Goal: Task Accomplishment & Management: Use online tool/utility

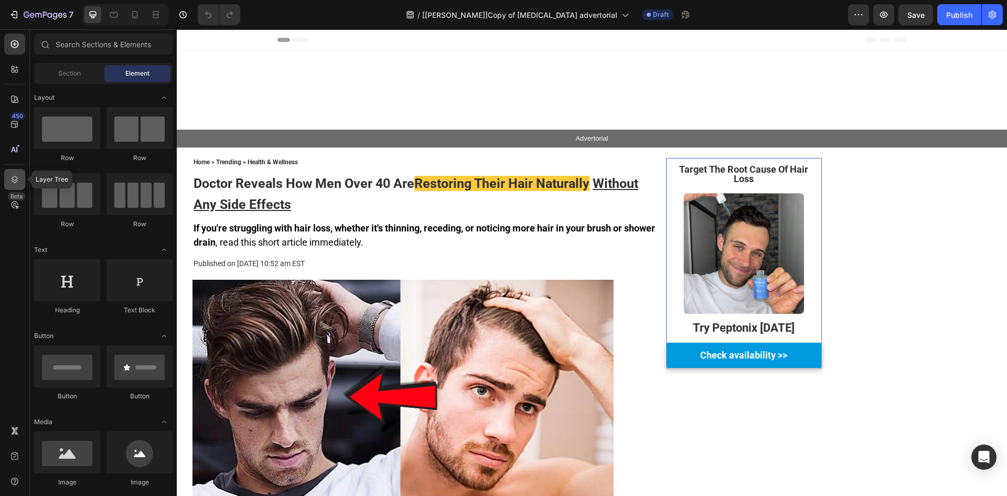
click at [10, 185] on div at bounding box center [14, 179] width 21 height 21
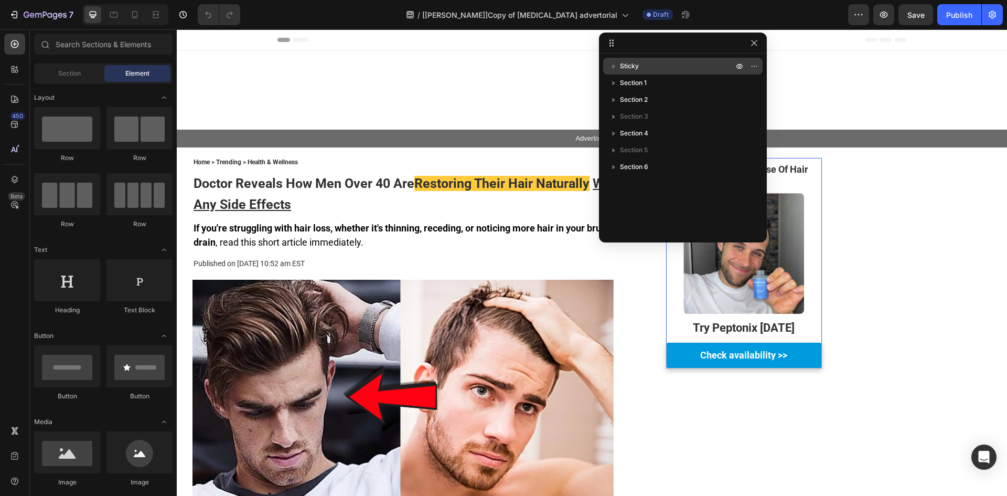
click at [630, 68] on span "Sticky" at bounding box center [629, 66] width 19 height 10
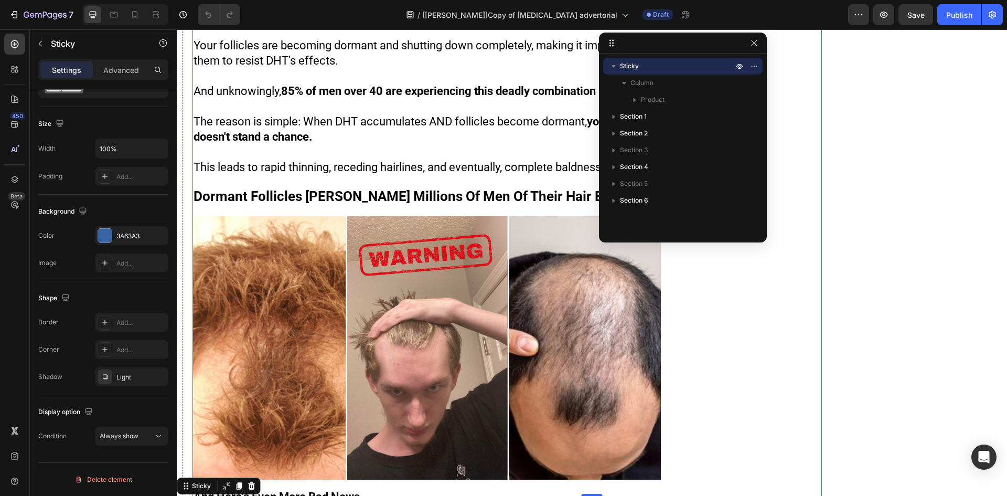
scroll to position [1223, 0]
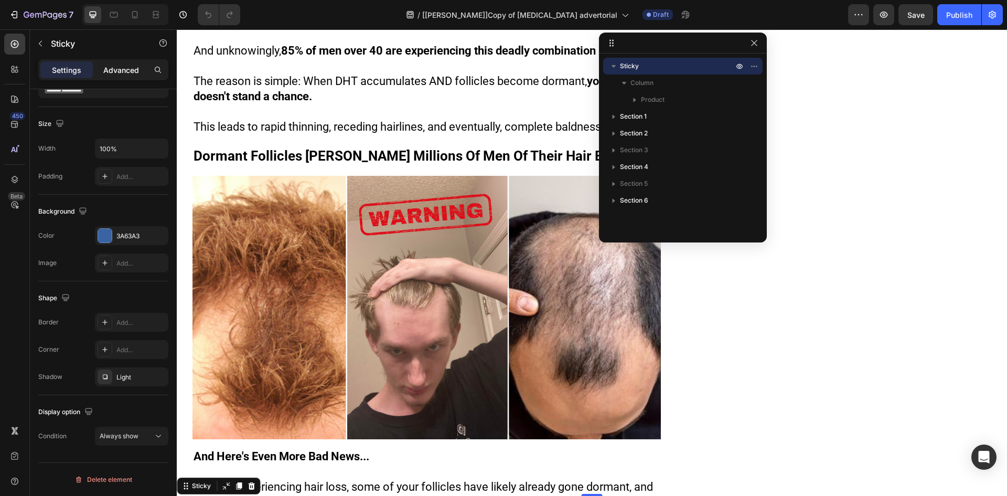
click at [104, 68] on p "Advanced" at bounding box center [121, 69] width 36 height 11
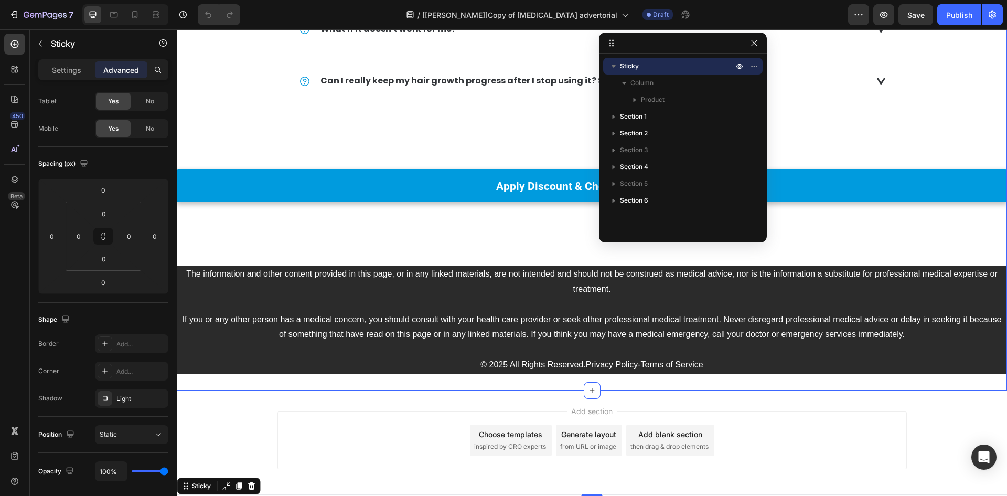
scroll to position [10224, 0]
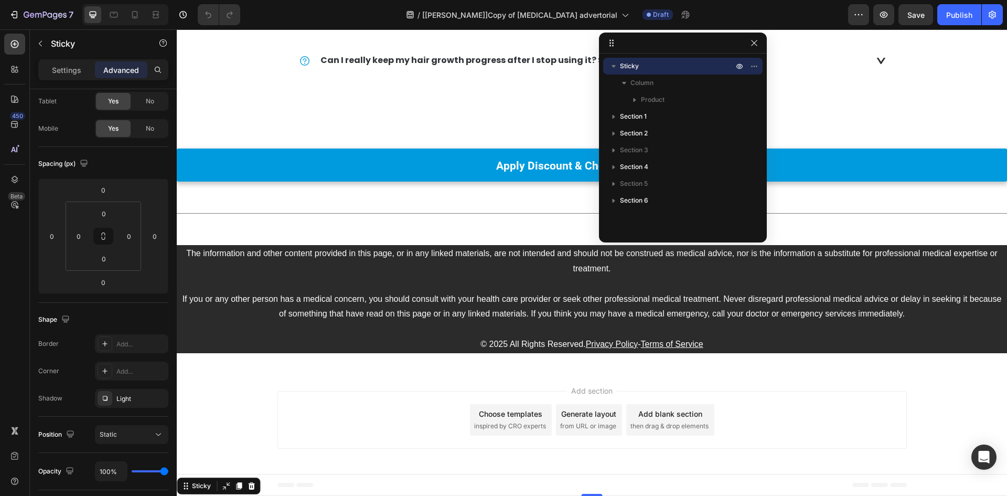
click at [643, 68] on p "Sticky" at bounding box center [677, 66] width 115 height 10
click at [619, 63] on button "button" at bounding box center [613, 66] width 13 height 13
click at [193, 483] on div "Sticky" at bounding box center [201, 485] width 23 height 9
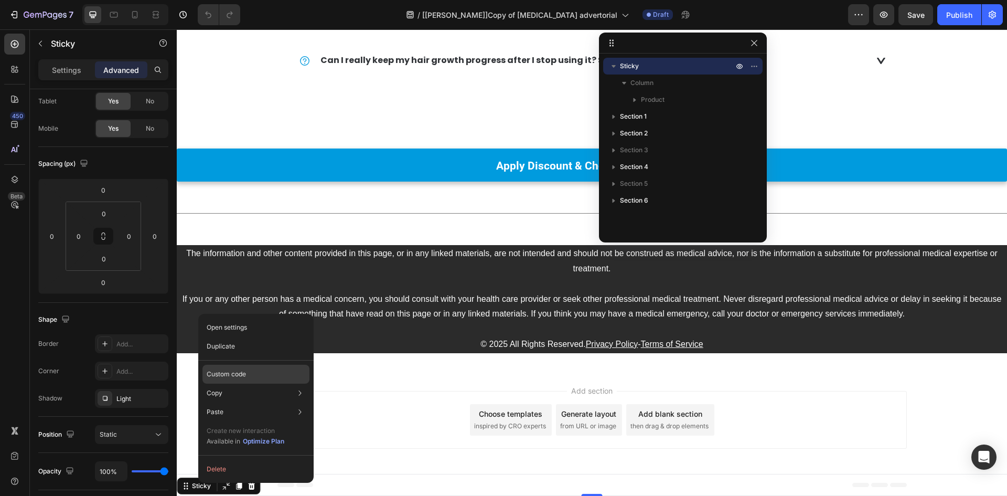
click at [253, 376] on div "Custom code" at bounding box center [255, 373] width 107 height 19
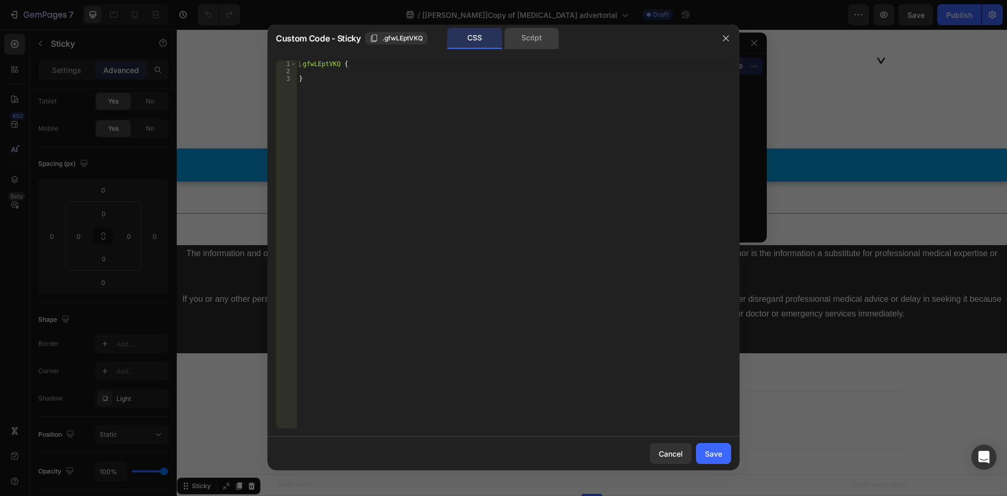
click at [507, 38] on div "Script" at bounding box center [531, 38] width 55 height 21
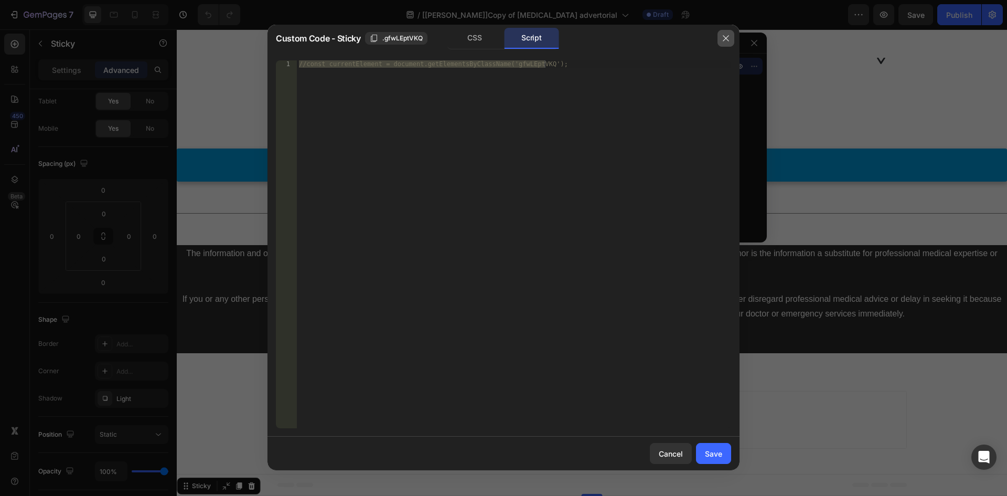
click at [731, 38] on button "button" at bounding box center [725, 38] width 17 height 17
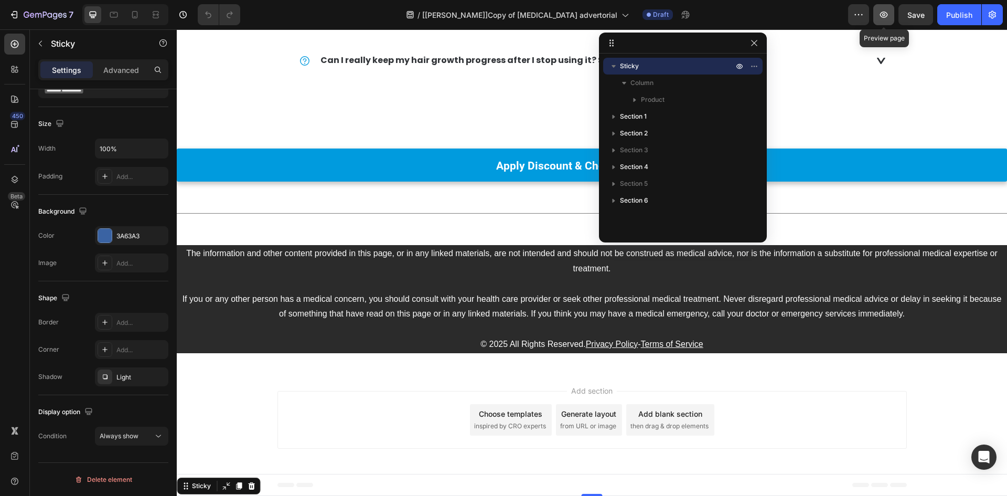
click at [889, 13] on icon "button" at bounding box center [883, 14] width 10 height 10
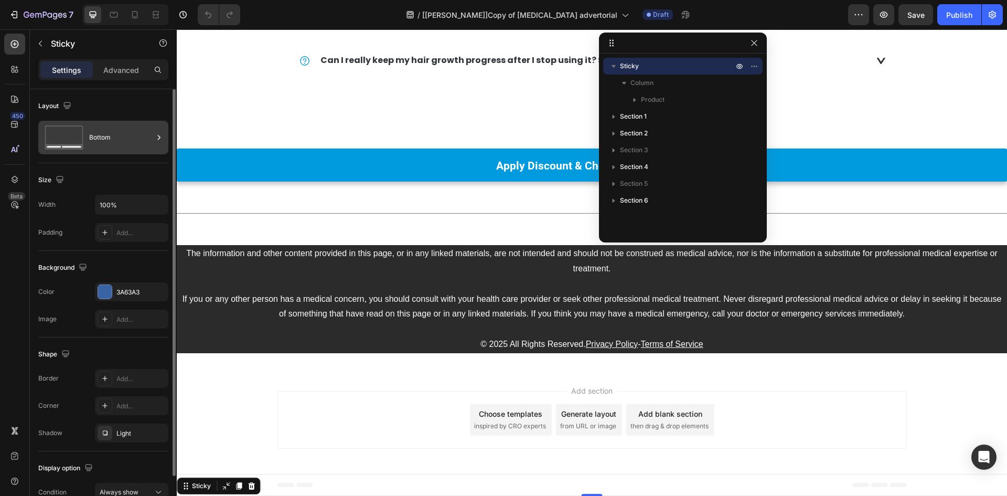
click at [110, 145] on div "Bottom" at bounding box center [121, 137] width 64 height 24
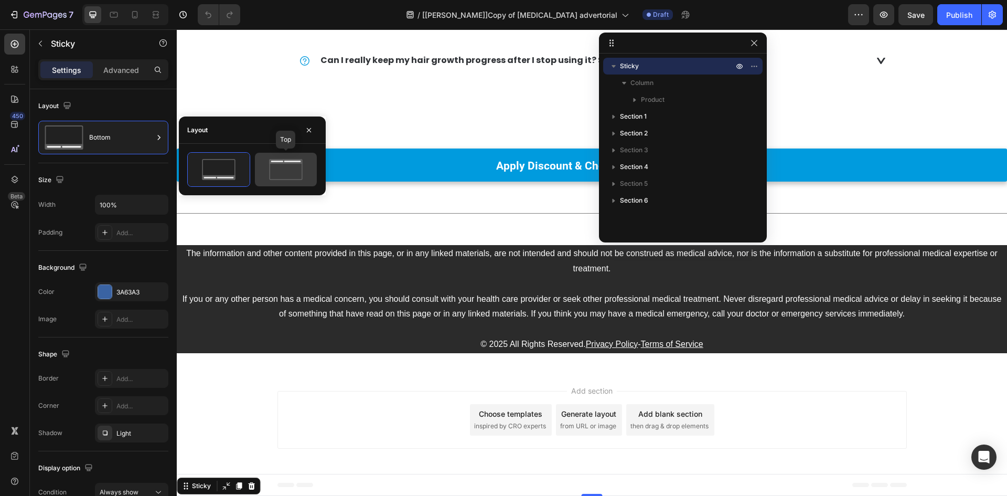
click at [276, 165] on icon at bounding box center [285, 169] width 49 height 21
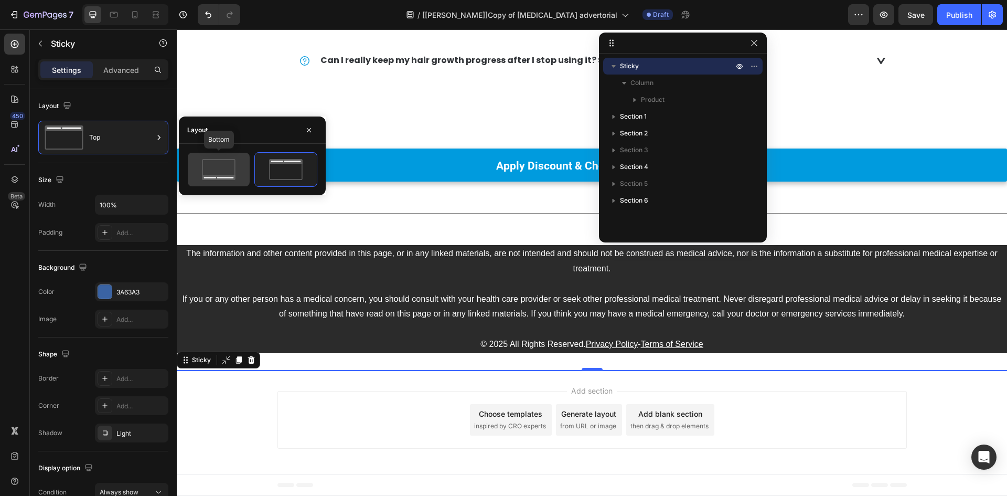
click at [219, 164] on icon at bounding box center [218, 169] width 49 height 21
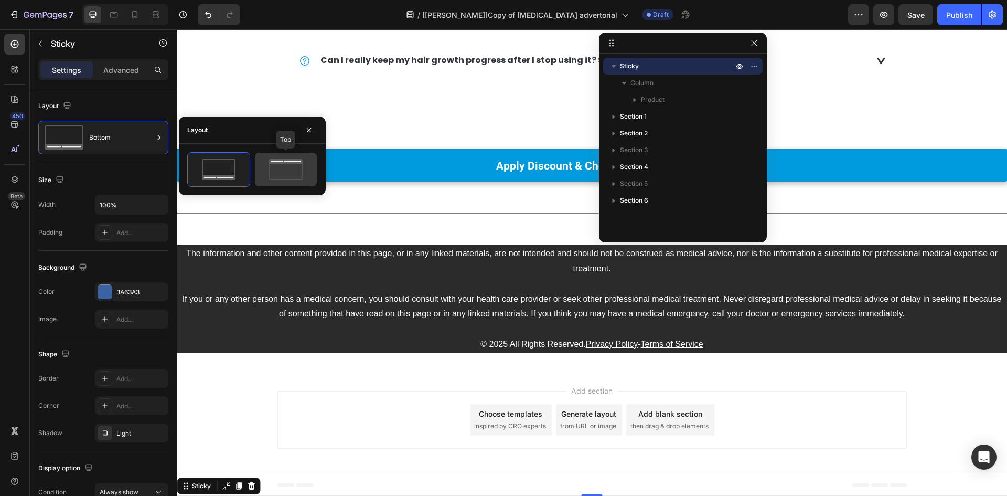
click at [275, 166] on icon at bounding box center [285, 169] width 49 height 21
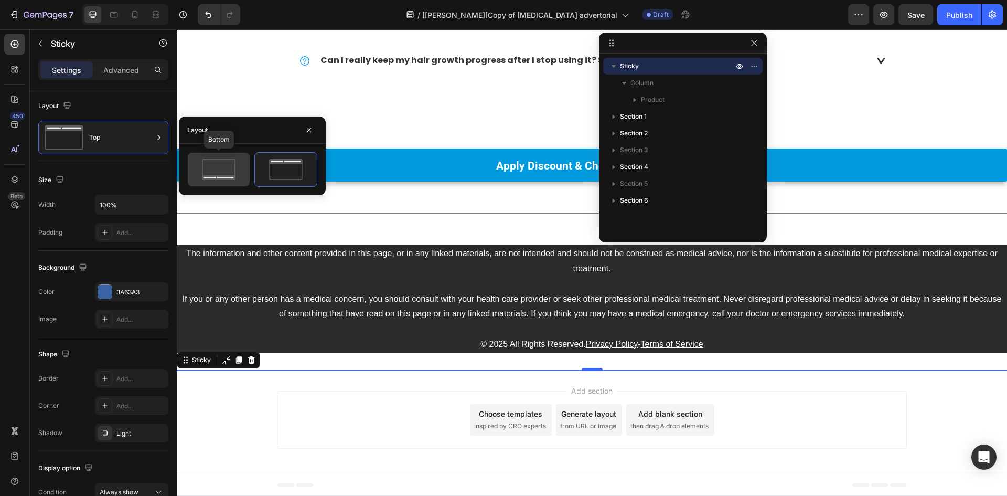
click at [221, 167] on icon at bounding box center [218, 169] width 49 height 21
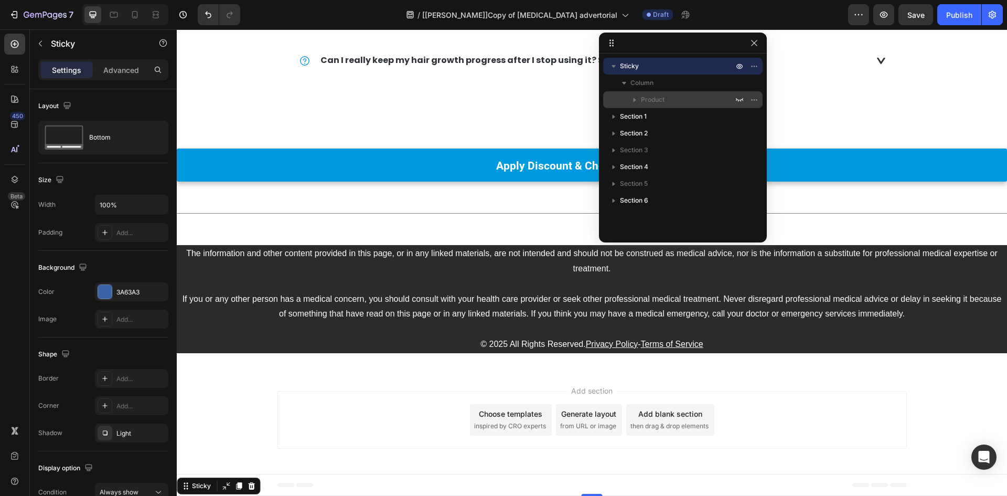
click at [634, 98] on icon "button" at bounding box center [634, 99] width 10 height 10
click at [123, 68] on p "Advanced" at bounding box center [121, 69] width 36 height 11
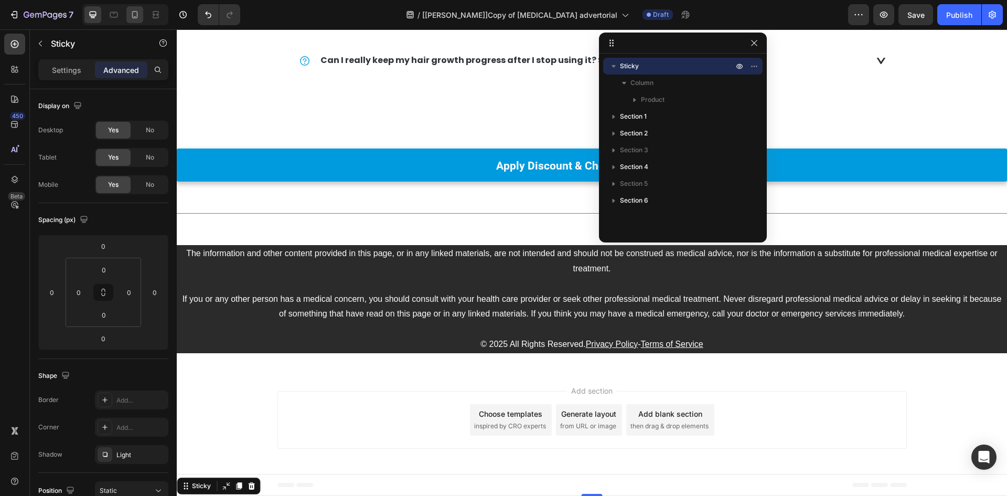
click at [127, 18] on div at bounding box center [134, 14] width 17 height 17
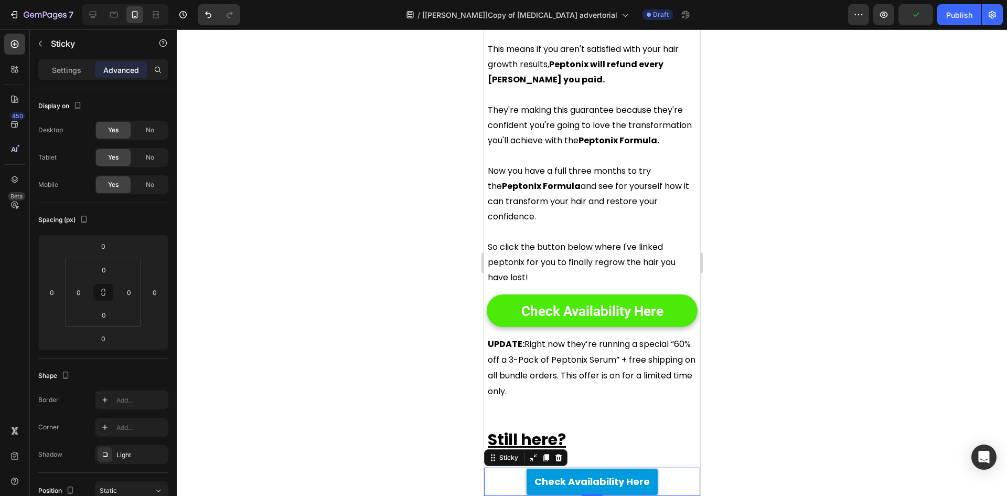
scroll to position [5766, 0]
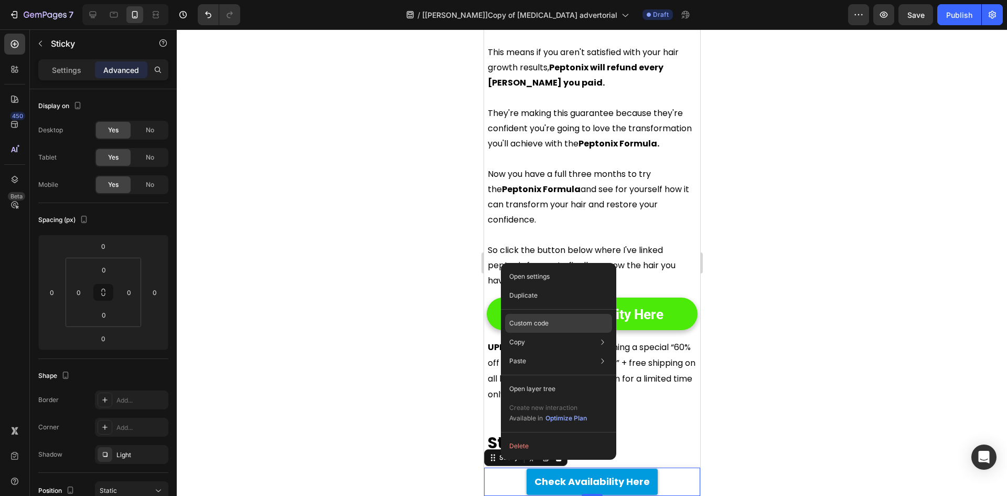
click at [543, 319] on p "Custom code" at bounding box center [528, 322] width 39 height 9
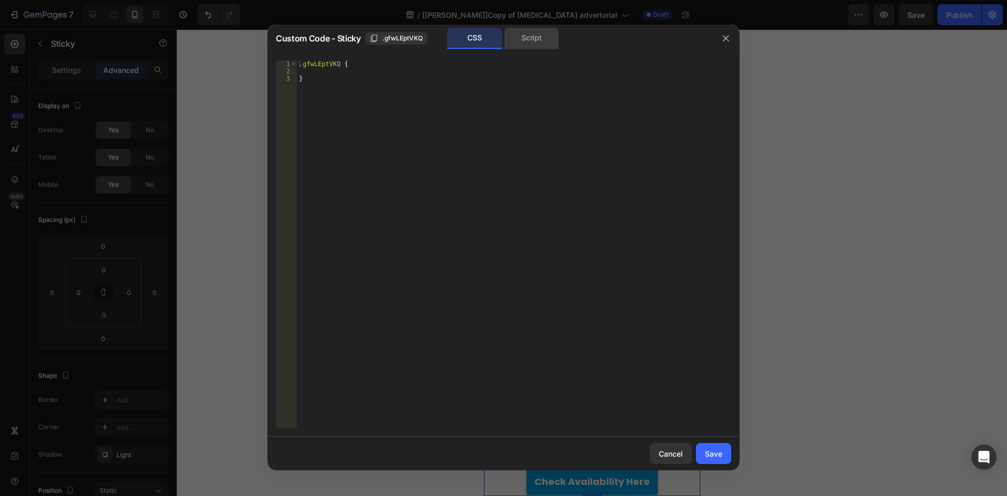
click at [542, 34] on div "Script" at bounding box center [531, 38] width 55 height 21
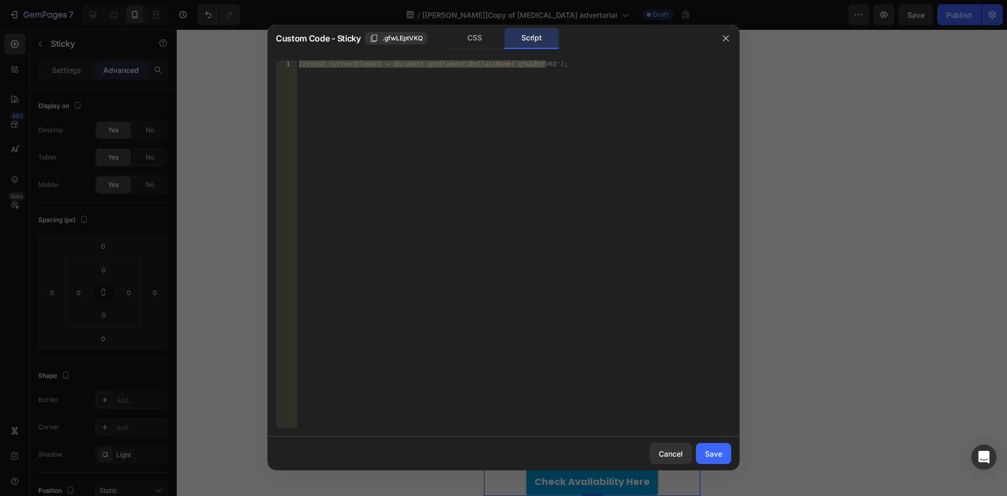
type textarea "//const currentElement = document.getElementsByClassName('gfwLEptVKQ');"
click at [442, 172] on div "//const currentElement = document.getElementsByClassName('gfwLEptVKQ');" at bounding box center [514, 244] width 434 height 368
paste textarea "if (scrollPercent > 20) {"
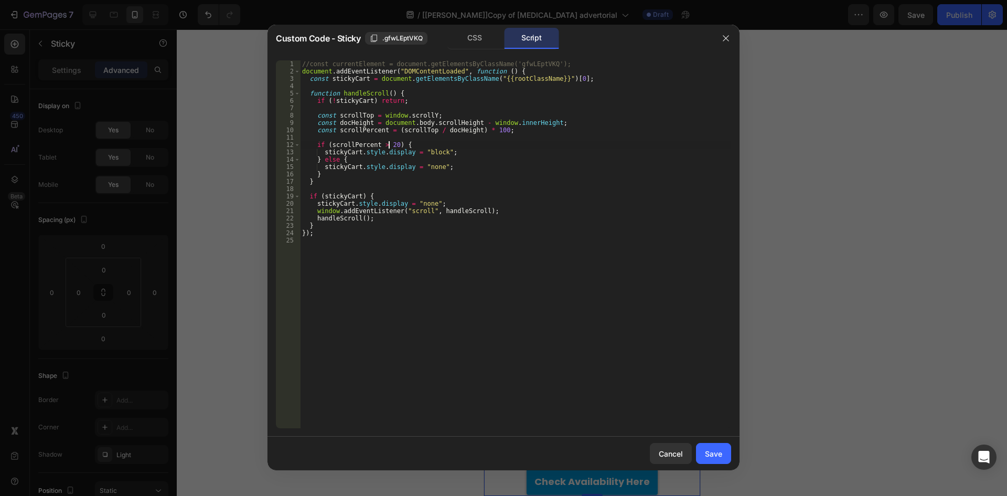
click at [388, 145] on div "//const currentElement = document.getElementsByClassName('gfwLEptVKQ'); documen…" at bounding box center [515, 251] width 431 height 382
click at [564, 79] on div "//const currentElement = document.getElementsByClassName('gfwLEptVKQ'); documen…" at bounding box center [515, 251] width 431 height 382
click at [578, 171] on div "//const currentElement = document.getElementsByClassName('gfwLEptVKQ'); documen…" at bounding box center [515, 251] width 431 height 382
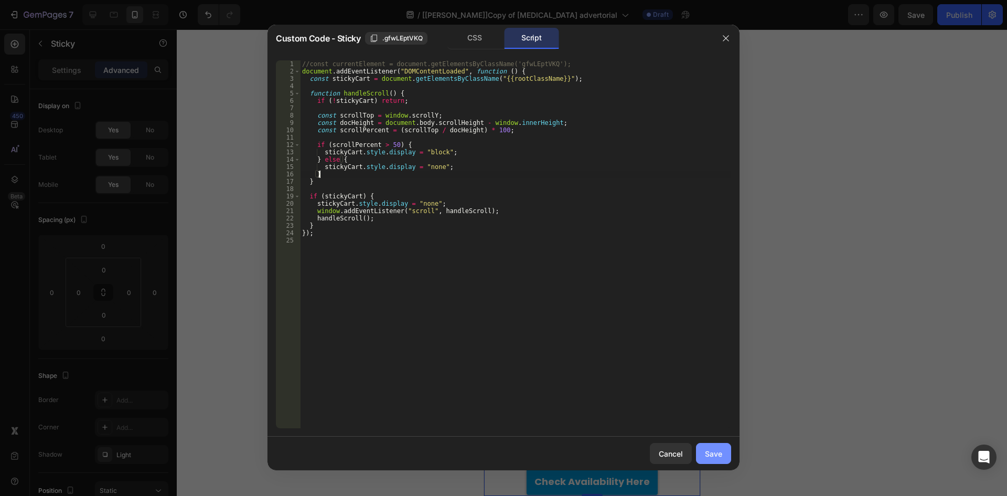
type textarea "}"
click at [714, 450] on div "Save" at bounding box center [713, 453] width 17 height 11
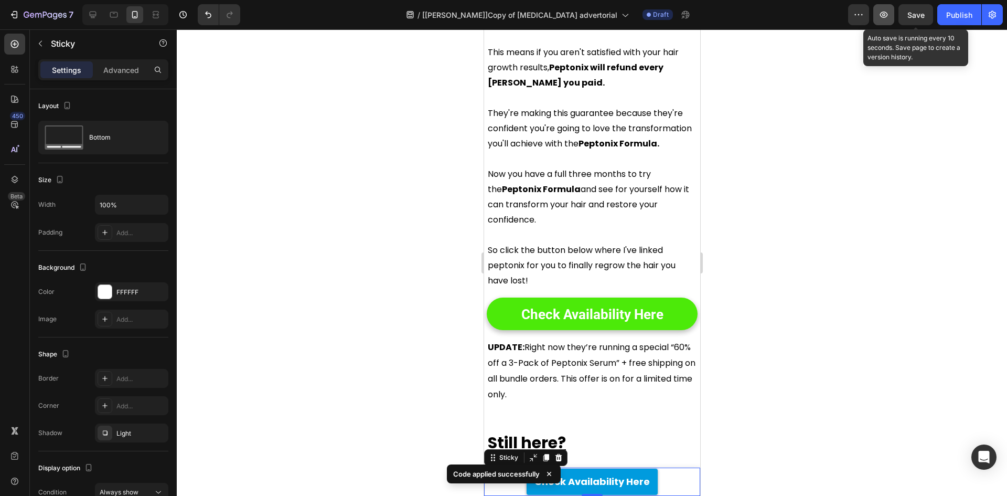
click at [917, 14] on span "Save" at bounding box center [915, 14] width 17 height 9
click at [883, 13] on icon "button" at bounding box center [883, 14] width 10 height 10
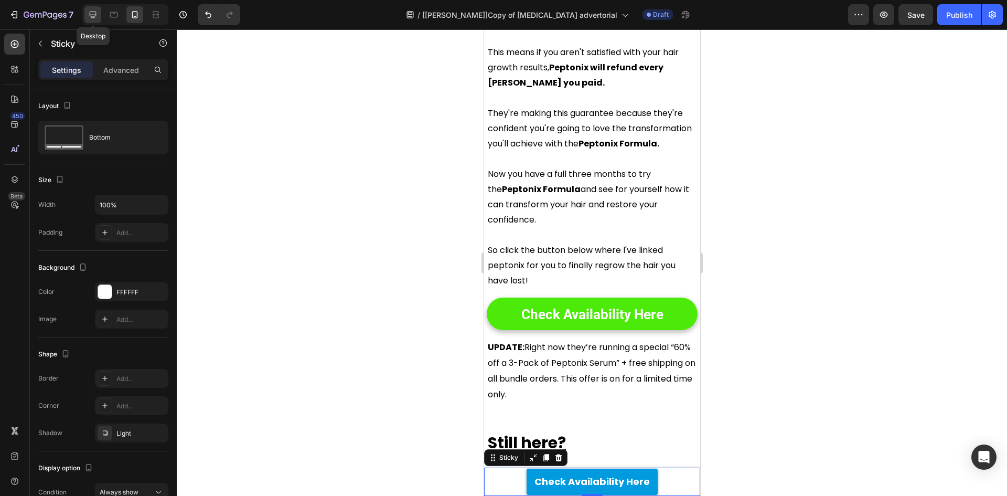
click at [96, 11] on icon at bounding box center [93, 14] width 10 height 10
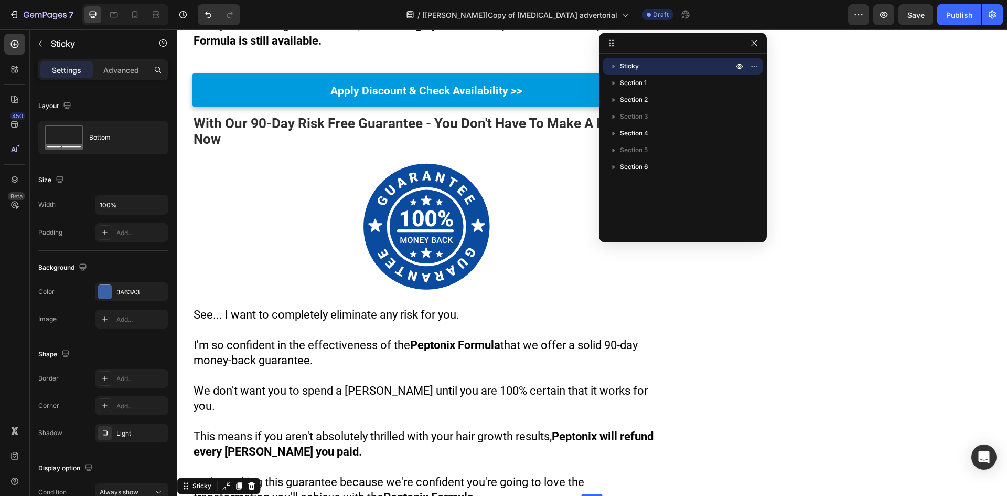
scroll to position [9987, 0]
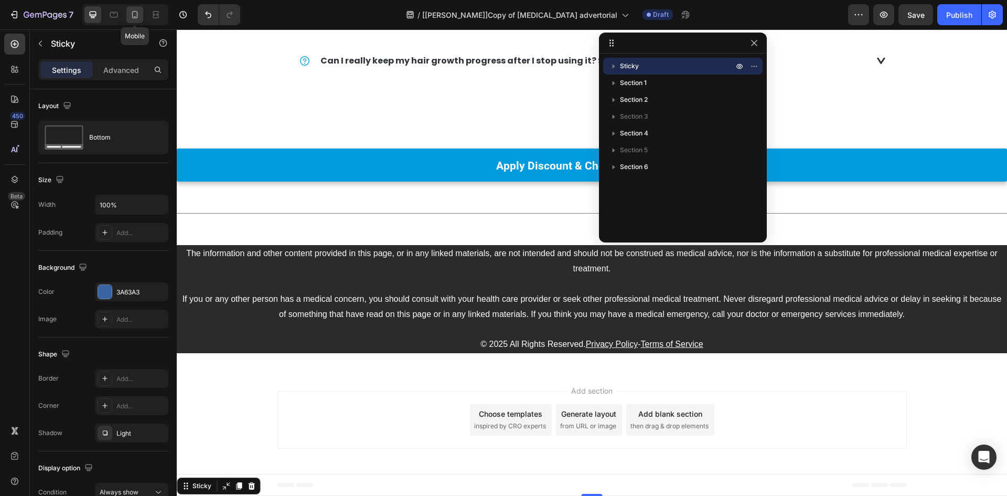
click at [137, 17] on icon at bounding box center [135, 14] width 6 height 7
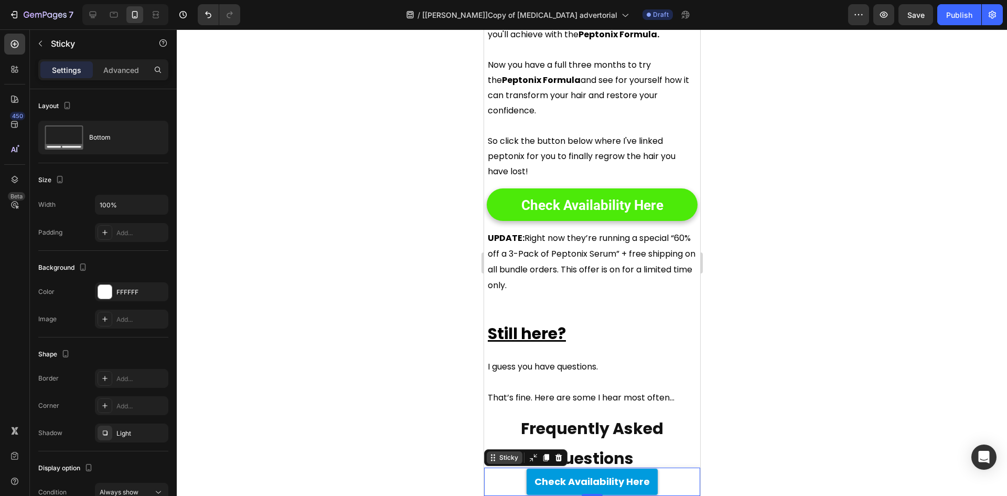
scroll to position [5882, 0]
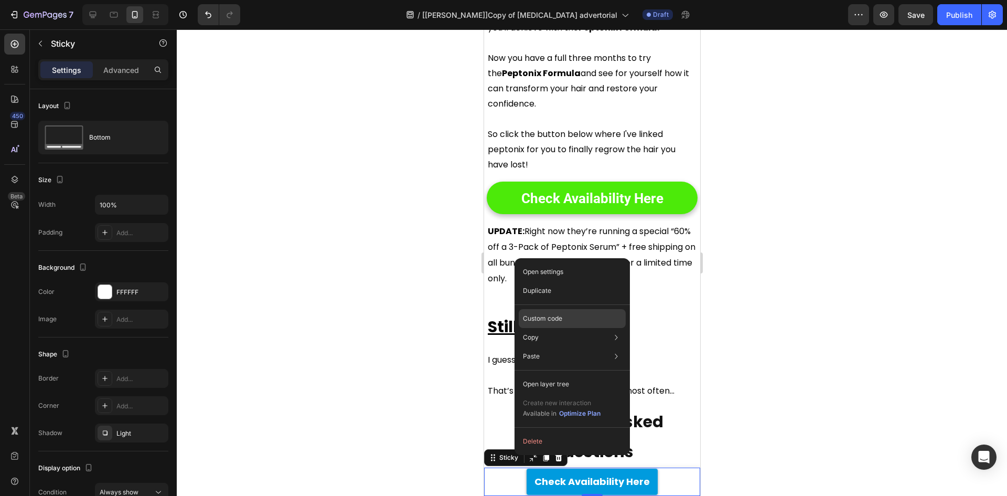
click at [554, 319] on p "Custom code" at bounding box center [542, 318] width 39 height 9
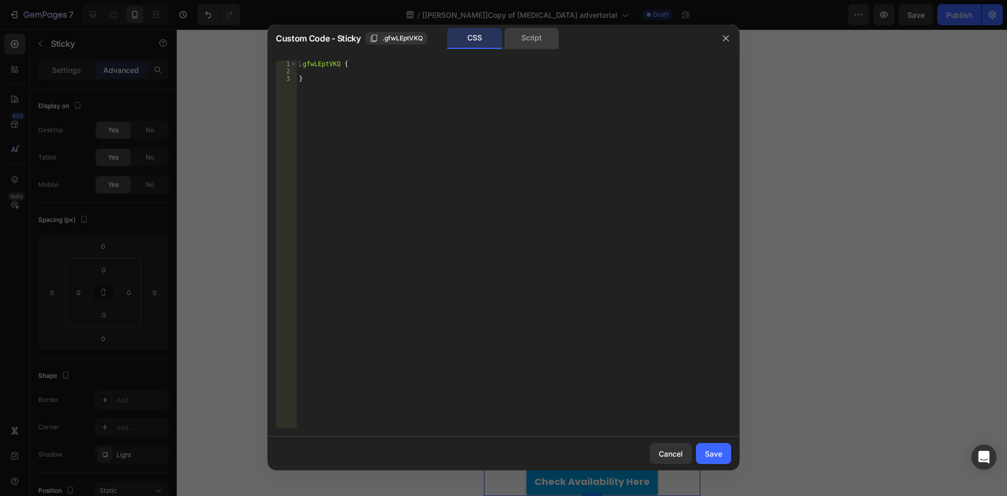
drag, startPoint x: 567, startPoint y: 42, endPoint x: 531, endPoint y: 36, distance: 36.6
click at [565, 41] on div "CSS Script" at bounding box center [603, 38] width 218 height 21
click at [527, 35] on div "Script" at bounding box center [531, 38] width 55 height 21
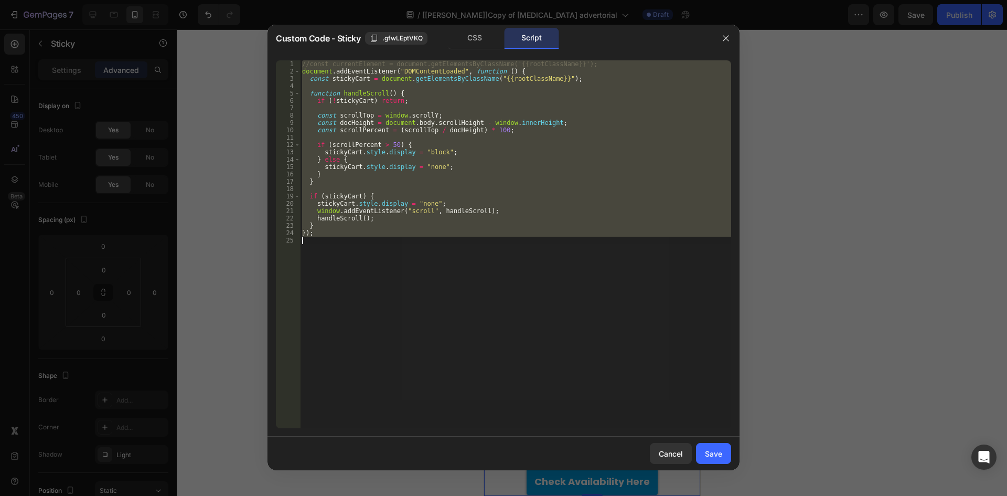
click at [557, 78] on div "//const currentElement = document.getElementsByClassName('{{rootClassName}}'); …" at bounding box center [515, 244] width 431 height 368
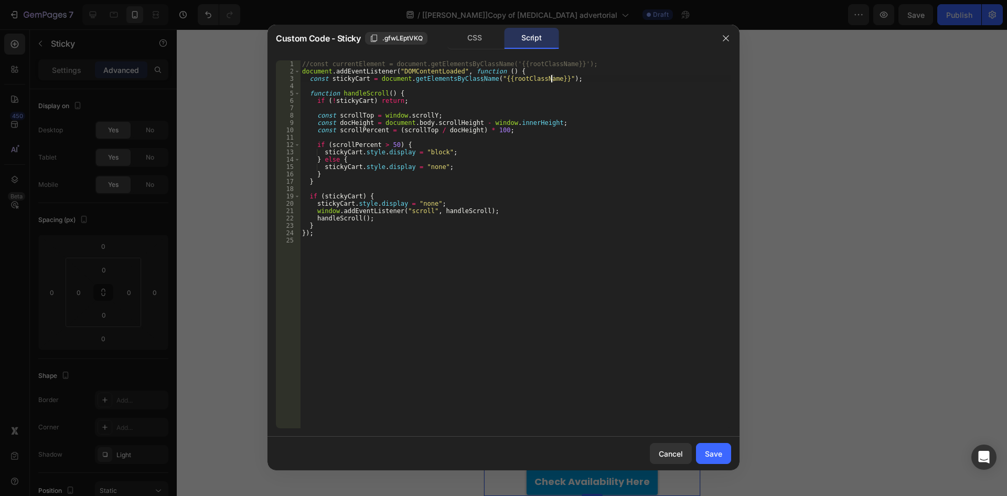
click at [552, 78] on div "//const currentElement = document.getElementsByClassName('{{rootClassName}}'); …" at bounding box center [515, 251] width 431 height 382
click at [556, 77] on div "//const currentElement = document.getElementsByClassName('{{rootClassName}}'); …" at bounding box center [515, 251] width 431 height 382
click at [585, 225] on div "//const currentElement = document.getElementsByClassName('{{rootClassName}}'); …" at bounding box center [515, 251] width 431 height 382
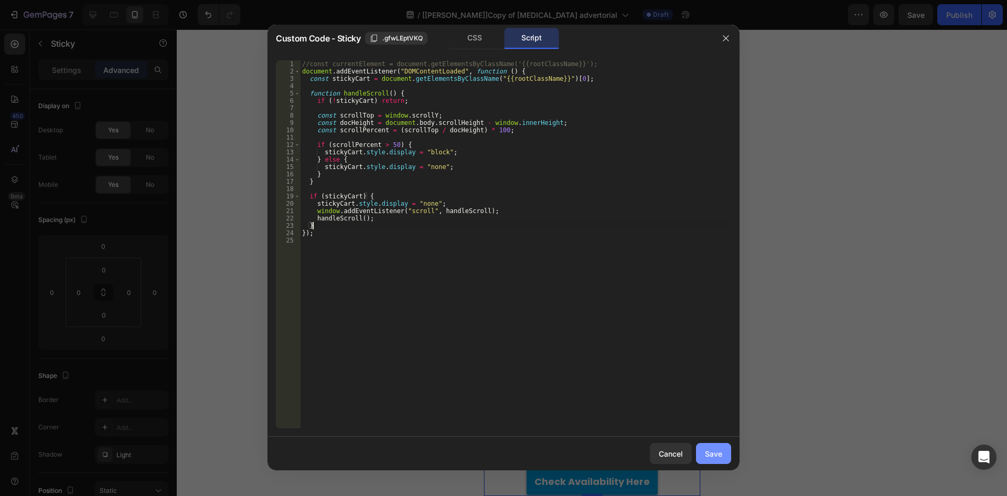
type textarea "}"
click at [713, 454] on div "Save" at bounding box center [713, 453] width 17 height 11
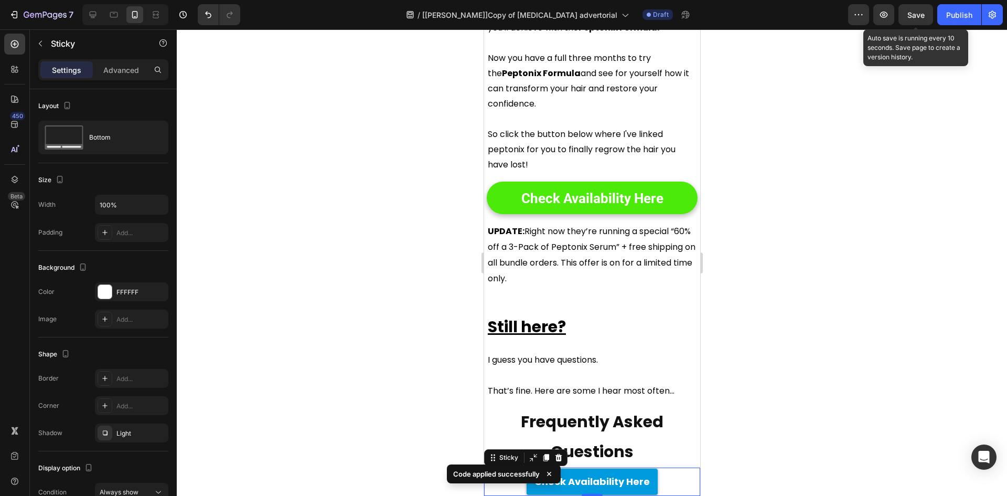
click at [917, 16] on span "Save" at bounding box center [915, 14] width 17 height 9
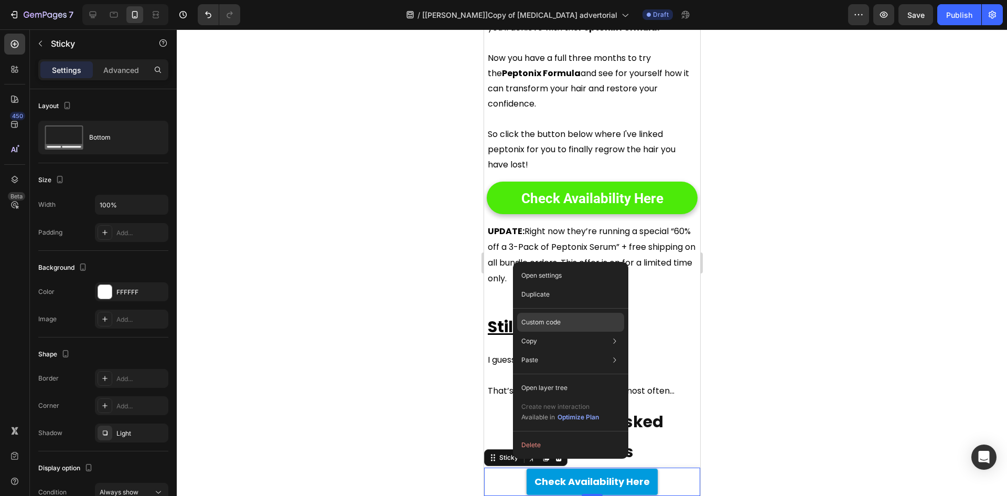
click at [554, 324] on p "Custom code" at bounding box center [540, 321] width 39 height 9
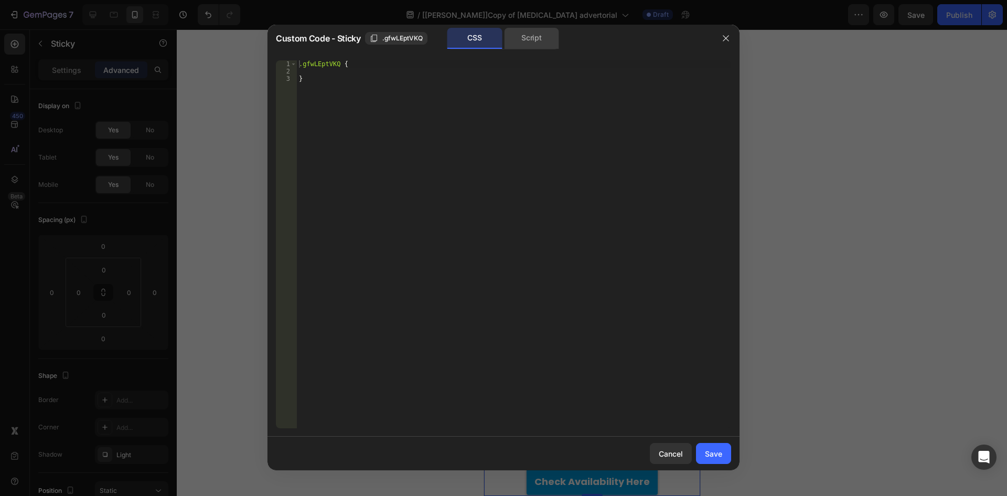
click at [530, 44] on div "Script" at bounding box center [531, 38] width 55 height 21
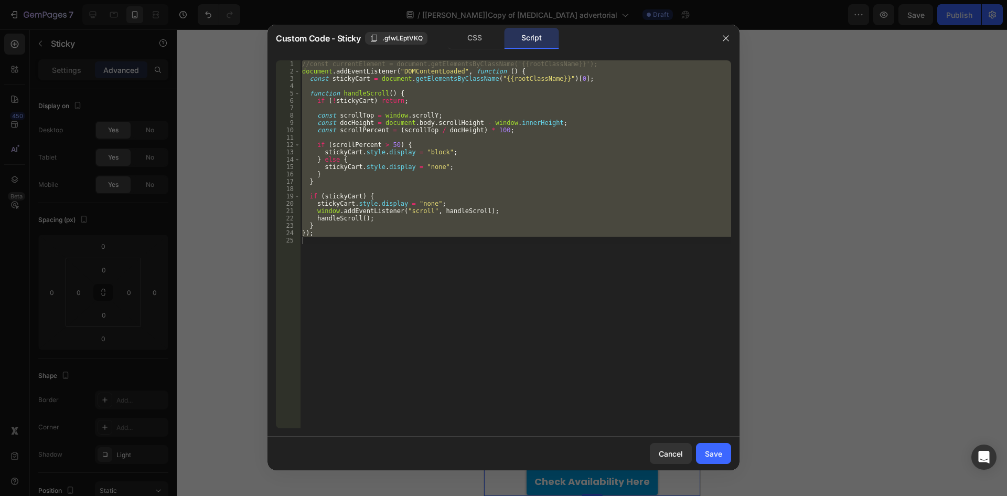
type textarea "});"
click at [537, 302] on div "//const currentElement = document.getElementsByClassName('{{rootClassName}}'); …" at bounding box center [515, 244] width 431 height 368
